Goal: Information Seeking & Learning: Learn about a topic

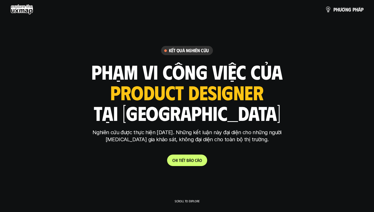
click at [189, 161] on p "C h i t i ế t b á o c á o" at bounding box center [187, 160] width 30 height 5
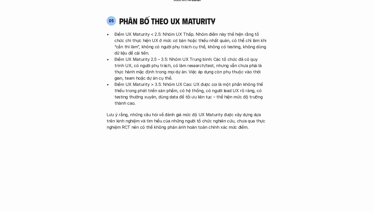
scroll to position [1067, 0]
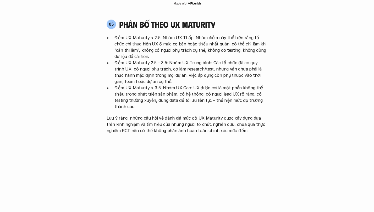
click at [208, 85] on p "Điểm UX Maturity > 3.5: Nhóm UX Cao: UX được coi là một phần không thể thiếu tr…" at bounding box center [190, 97] width 153 height 25
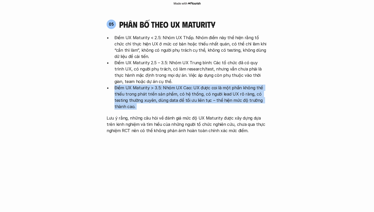
click at [208, 85] on p "Điểm UX Maturity > 3.5: Nhóm UX Cao: UX được coi là một phần không thể thiếu tr…" at bounding box center [190, 97] width 153 height 25
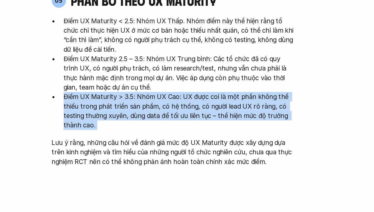
click at [213, 85] on p "Điểm UX Maturity > 3.5: Nhóm UX Cao: UX được coi là một phần không thể thiếu tr…" at bounding box center [190, 97] width 153 height 25
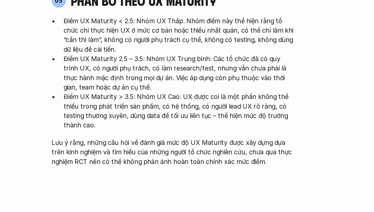
click at [213, 85] on p "Điểm UX Maturity > 3.5: Nhóm UX Cao: UX được coi là một phần không thể thiếu tr…" at bounding box center [190, 97] width 153 height 25
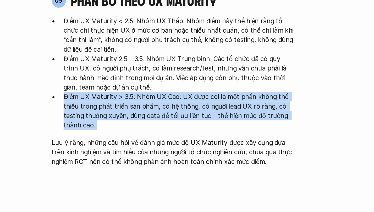
click at [215, 85] on p "Điểm UX Maturity > 3.5: Nhóm UX Cao: UX được coi là một phần không thể thiếu tr…" at bounding box center [190, 97] width 153 height 25
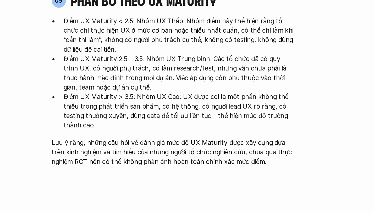
click at [215, 85] on p "Điểm UX Maturity > 3.5: Nhóm UX Cao: UX được coi là một phần không thể thiếu tr…" at bounding box center [190, 97] width 153 height 25
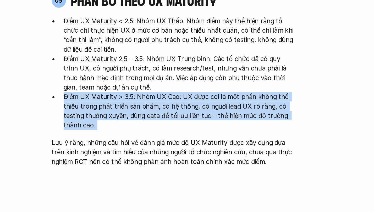
click at [215, 85] on p "Điểm UX Maturity > 3.5: Nhóm UX Cao: UX được coi là một phần không thể thiếu tr…" at bounding box center [190, 97] width 153 height 25
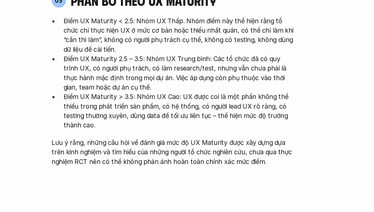
click at [215, 85] on p "Điểm UX Maturity > 3.5: Nhóm UX Cao: UX được coi là một phần không thể thiếu tr…" at bounding box center [190, 97] width 153 height 25
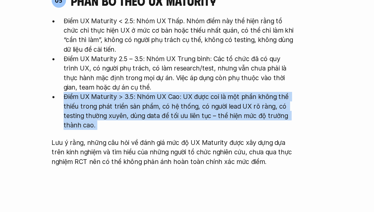
click at [215, 85] on p "Điểm UX Maturity > 3.5: Nhóm UX Cao: UX được coi là một phần không thể thiếu tr…" at bounding box center [190, 97] width 153 height 25
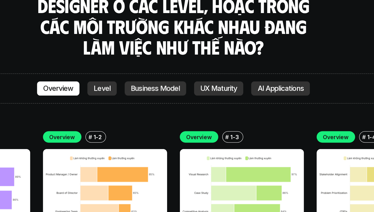
scroll to position [1400, 0]
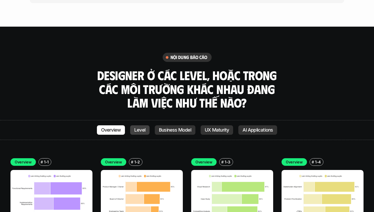
click at [144, 128] on p "Level" at bounding box center [139, 130] width 11 height 5
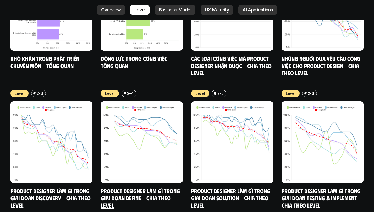
scroll to position [1867, 0]
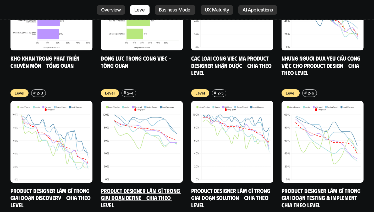
click at [112, 187] on link "Product Designer làm gì trong giai đoạn Define - Chia theo Level" at bounding box center [141, 197] width 80 height 21
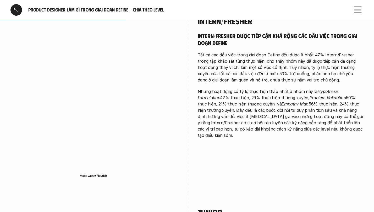
scroll to position [531, 0]
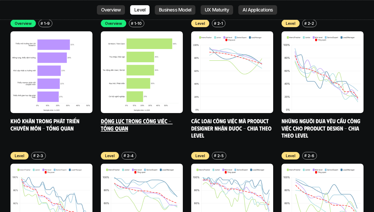
scroll to position [1557, 0]
